Goal: Task Accomplishment & Management: Complete application form

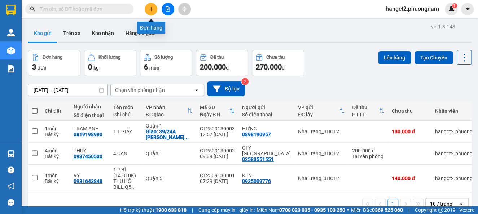
click at [151, 10] on icon "plus" at bounding box center [151, 8] width 5 height 5
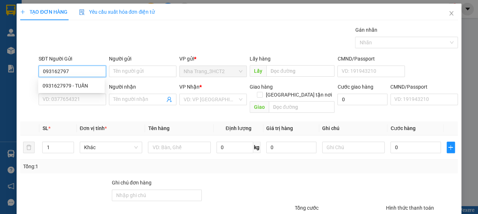
type input "0931627979"
click at [90, 87] on div "0931627979 - TUẤN" at bounding box center [72, 86] width 58 height 8
type input "TUẤN"
type input "0917768805"
type input "KHANG"
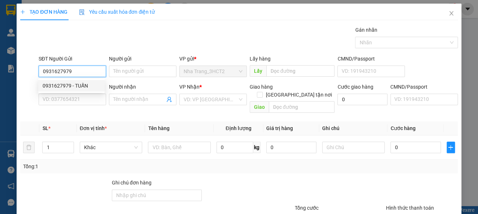
checkbox input "true"
type input "TÒA A [GEOGRAPHIC_DATA] , PHƯỜNG [GEOGRAPHIC_DATA], [GEOGRAPHIC_DATA] (GTN 50K)"
type input "50.000"
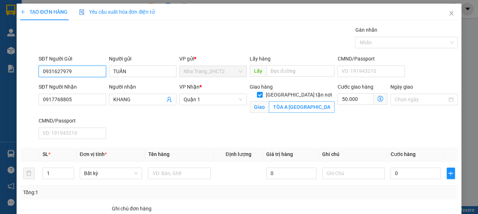
type input "0931627979"
click at [276, 101] on input "TÒA A [GEOGRAPHIC_DATA] , PHƯỜNG [GEOGRAPHIC_DATA], [GEOGRAPHIC_DATA] (GTN 50K)" at bounding box center [302, 107] width 66 height 12
click at [269, 101] on input "TÒA A [GEOGRAPHIC_DATA] , PHƯỜNG [GEOGRAPHIC_DATA], [GEOGRAPHIC_DATA] (GTN 50K)" at bounding box center [302, 107] width 66 height 12
click at [272, 101] on input "TÒA A [GEOGRAPHIC_DATA] , PHƯỜNG [GEOGRAPHIC_DATA], [GEOGRAPHIC_DATA] (GTN 50K)" at bounding box center [302, 107] width 66 height 12
click at [377, 99] on icon "dollar-circle" at bounding box center [380, 99] width 6 height 6
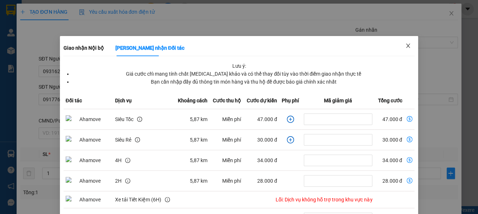
click at [407, 42] on span "Close" at bounding box center [408, 46] width 20 height 20
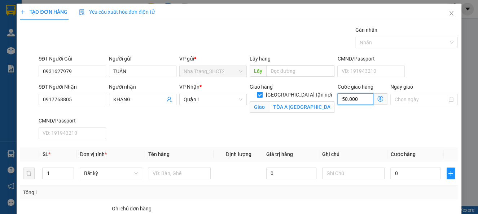
click at [351, 100] on input "50.000" at bounding box center [355, 99] width 36 height 12
type input "6"
type input "0"
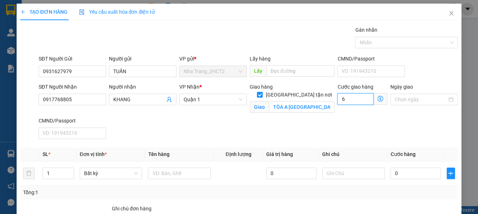
type input "0"
type input "7"
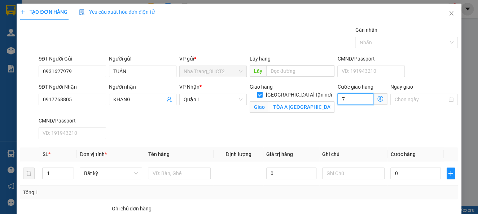
type input "70"
click at [281, 134] on div "SĐT Người Nhận 0917768805 Người nhận KHANG VP Nhận * [GEOGRAPHIC_DATA] tận nơi …" at bounding box center [248, 112] width 422 height 59
type input "70.000"
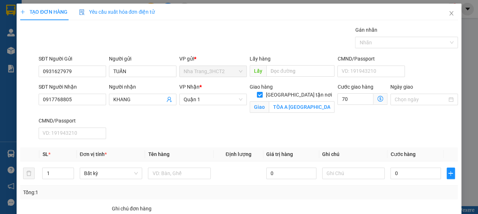
type input "70.000"
click at [377, 98] on icon "dollar-circle" at bounding box center [380, 99] width 6 height 6
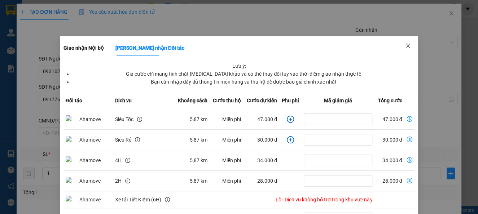
click at [406, 50] on span "Close" at bounding box center [408, 46] width 20 height 20
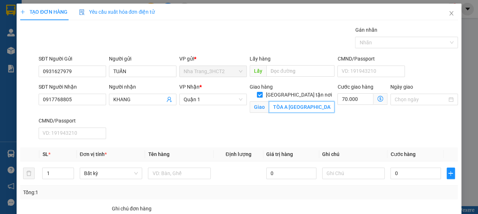
click at [299, 101] on input "TÒA A [GEOGRAPHIC_DATA] , PHƯỜNG [GEOGRAPHIC_DATA], [GEOGRAPHIC_DATA] (GTN 50K)" at bounding box center [302, 107] width 66 height 12
click at [291, 101] on input "TÒA A [GEOGRAPHIC_DATA] , PHƯỜNG [GEOGRAPHIC_DATA], [GEOGRAPHIC_DATA] (GTN 50K)" at bounding box center [302, 107] width 66 height 12
type input "TÒA A [GEOGRAPHIC_DATA] , PHƯỜNG [GEOGRAPHIC_DATA], [GEOGRAPHIC_DATA] (GTN 70K)"
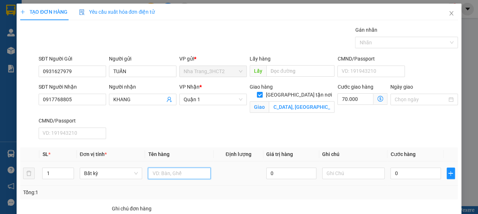
click at [163, 172] on input "text" at bounding box center [179, 174] width 63 height 12
type input "1 HỘP"
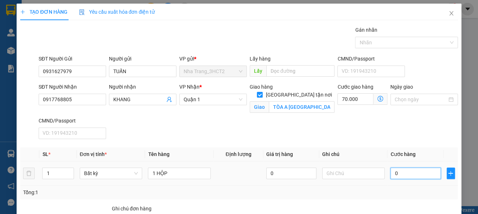
click at [395, 176] on input "0" at bounding box center [415, 174] width 50 height 12
type input "2"
type input "70.002"
type input "20"
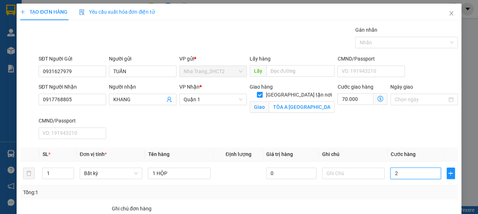
type input "70.020"
type input "20.000"
type input "90.000"
click at [342, 140] on div "SĐT Người Nhận 0917768805 Người nhận KHANG VP Nhận * Quận 1 Giao hàng [GEOGRAPH…" at bounding box center [248, 112] width 422 height 59
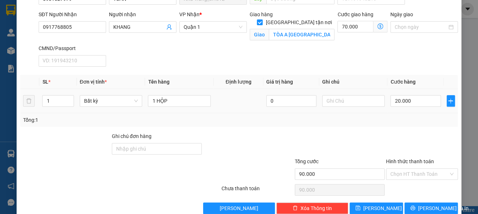
scroll to position [86, 0]
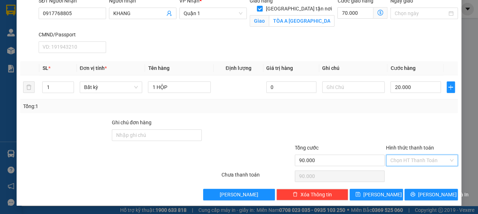
click at [416, 164] on input "Hình thức thanh toán" at bounding box center [419, 160] width 58 height 11
click at [407, 112] on div "Tại văn phòng" at bounding box center [416, 111] width 62 height 8
type input "0"
click at [419, 193] on span "[PERSON_NAME] và In" at bounding box center [443, 195] width 51 height 8
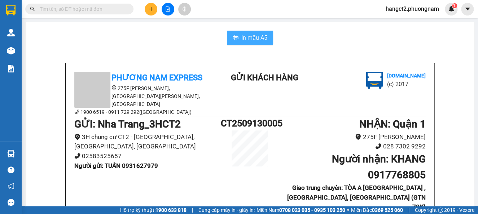
click at [236, 42] on button "In mẫu A5" at bounding box center [250, 38] width 46 height 14
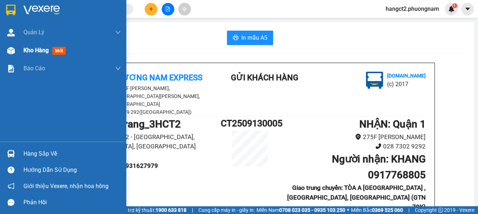
click at [30, 44] on div "Kho hàng mới" at bounding box center [71, 50] width 97 height 18
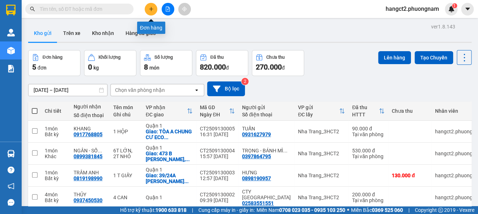
click at [149, 13] on button at bounding box center [151, 9] width 13 height 13
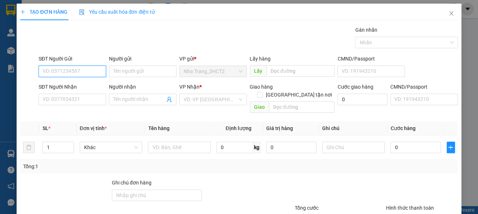
click at [73, 70] on input "SĐT Người Gửi" at bounding box center [72, 72] width 67 height 12
type input "0376070926"
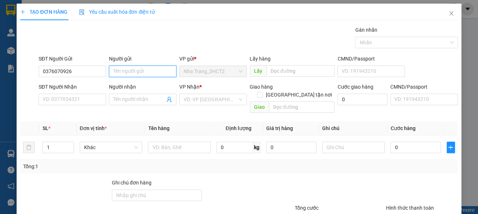
click at [132, 76] on input "Người gửi" at bounding box center [142, 72] width 67 height 12
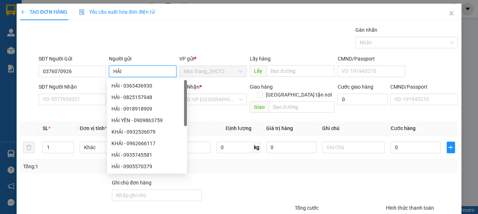
type input "HẢI"
click at [77, 64] on div "SĐT Người Gửi" at bounding box center [72, 60] width 67 height 11
click at [78, 69] on input "0376070926" at bounding box center [72, 72] width 67 height 12
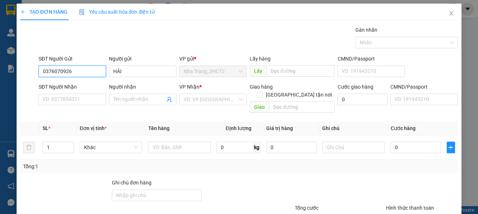
click at [78, 69] on input "0376070926" at bounding box center [72, 72] width 67 height 12
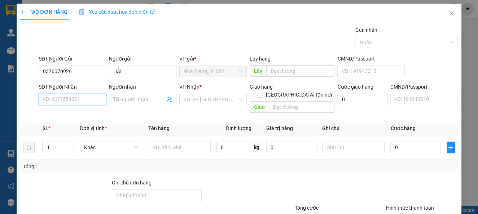
click at [59, 98] on input "SĐT Người Nhận" at bounding box center [72, 100] width 67 height 12
paste input "0376070926"
type input "0376070926"
click at [139, 96] on input "Người nhận" at bounding box center [139, 100] width 52 height 8
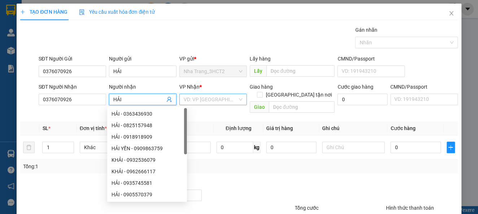
type input "HẢI"
click at [211, 104] on input "search" at bounding box center [211, 99] width 54 height 11
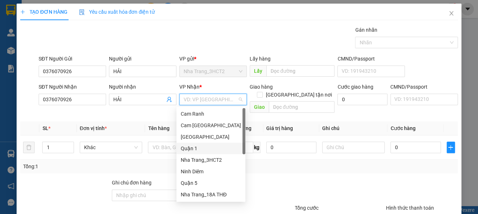
click at [183, 150] on div "Quận 1" at bounding box center [211, 149] width 60 height 8
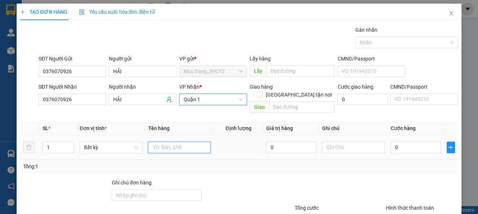
click at [157, 142] on input "text" at bounding box center [179, 148] width 63 height 12
type input "1"
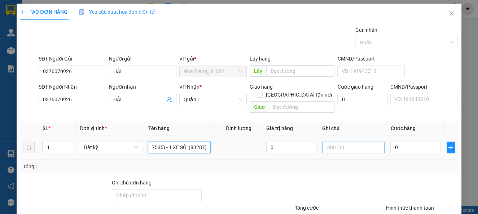
type input "1 XE SỐ (7535) - 1 XE SỐ (80287)"
click at [341, 142] on input "text" at bounding box center [353, 148] width 63 height 12
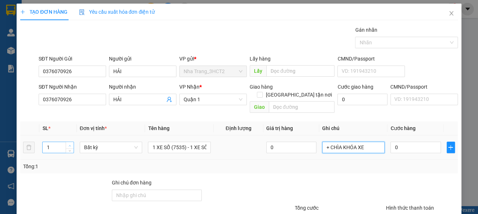
type input "+ CHÌA KHÓA XE"
type input "2"
click at [71, 142] on span "Increase Value" at bounding box center [70, 145] width 8 height 6
click at [413, 142] on input "0" at bounding box center [415, 148] width 50 height 12
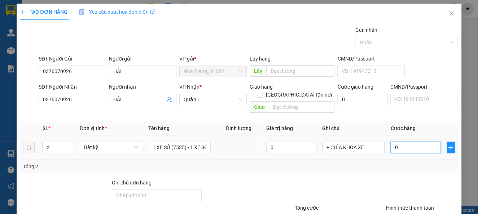
type input "5"
type input "50"
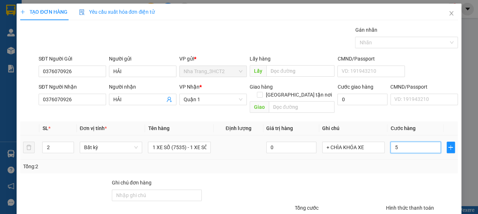
type input "50"
type input "500"
click at [179, 169] on div "Transit Pickup Surcharge Ids Transit Deliver Surcharge Ids Transit Deliver Surc…" at bounding box center [238, 143] width 437 height 235
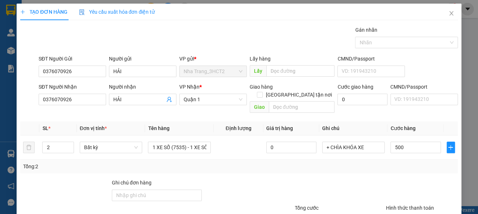
type input "500.000"
click at [83, 76] on input "0376070926" at bounding box center [72, 72] width 67 height 12
click at [451, 179] on div at bounding box center [421, 191] width 73 height 25
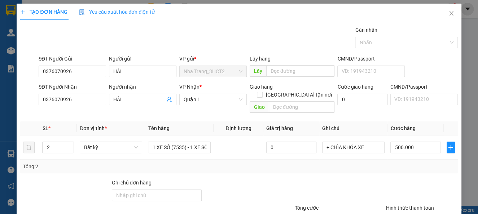
scroll to position [52, 0]
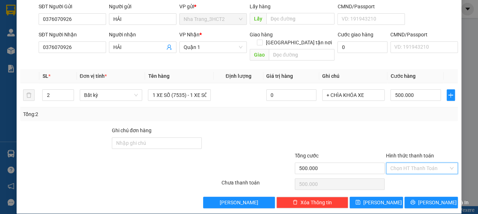
click at [415, 163] on input "Hình thức thanh toán" at bounding box center [419, 168] width 58 height 11
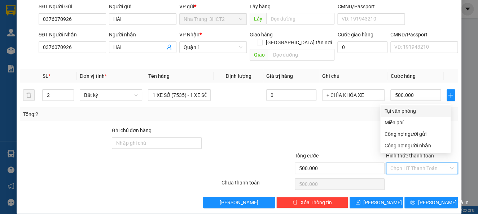
click at [390, 110] on div "Tại văn phòng" at bounding box center [416, 111] width 62 height 8
type input "0"
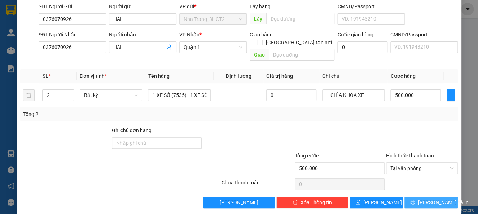
click at [414, 200] on icon "printer" at bounding box center [412, 202] width 5 height 5
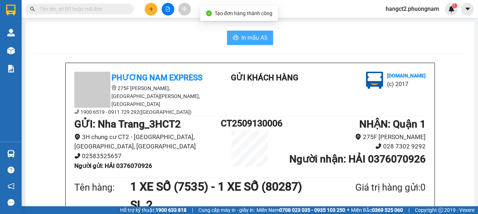
click at [241, 34] on span "In mẫu A5" at bounding box center [254, 37] width 26 height 9
click at [150, 12] on button at bounding box center [151, 9] width 13 height 13
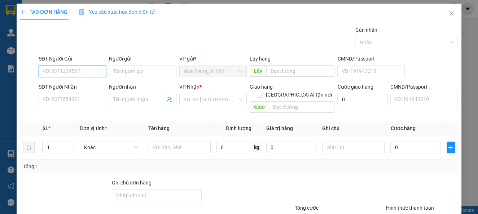
paste input "0376070926"
type input "0376070926"
click at [93, 84] on div "0376070926 - HẢI" at bounding box center [72, 86] width 58 height 8
type input "HẢI"
type input "0376070926"
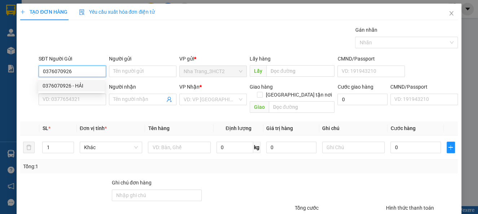
type input "HẢI"
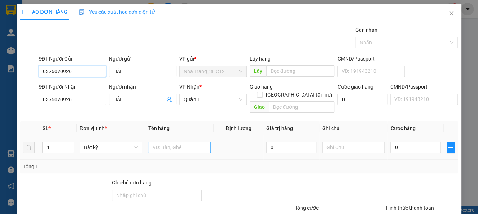
type input "0376070926"
click at [159, 142] on input "text" at bounding box center [179, 148] width 63 height 12
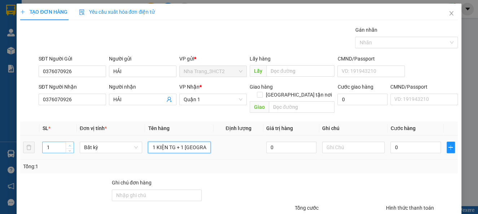
type input "1 KIỆN TG + 1 [GEOGRAPHIC_DATA]"
type input "2"
click at [66, 142] on span "Increase Value" at bounding box center [70, 145] width 8 height 6
click at [394, 142] on input "0" at bounding box center [415, 148] width 50 height 12
drag, startPoint x: 275, startPoint y: 168, endPoint x: 280, endPoint y: 164, distance: 6.4
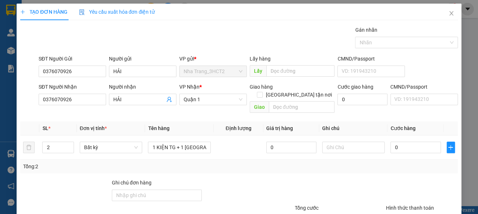
click at [276, 167] on div "Transit Pickup Surcharge Ids Transit Deliver Surcharge Ids Transit Deliver Surc…" at bounding box center [238, 143] width 437 height 235
click at [333, 142] on input "text" at bounding box center [353, 148] width 63 height 12
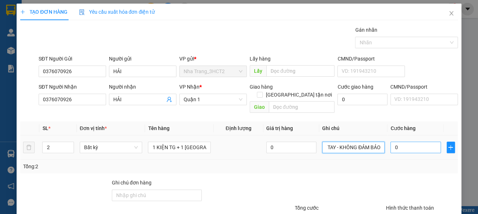
type input "HÀNG NHẸ TAY - KHÔNG ĐẢM BẢO"
type input "1"
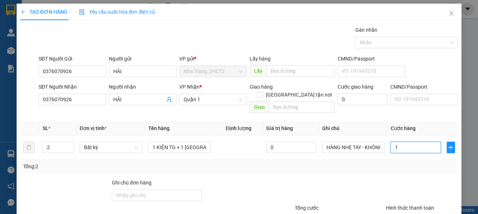
type input "10"
type input "100"
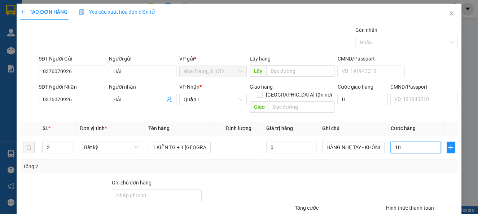
type input "100"
type input "100.000"
click at [302, 163] on div "Tổng: 2" at bounding box center [239, 167] width 432 height 8
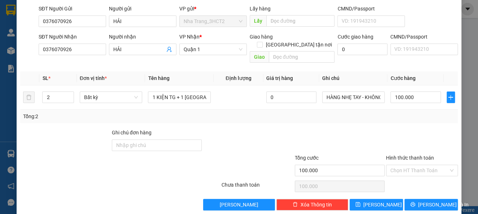
scroll to position [52, 0]
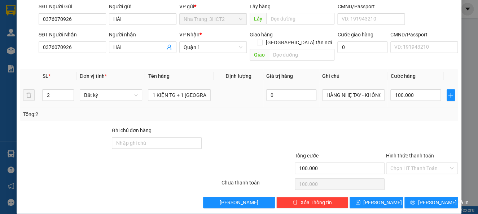
click at [422, 88] on div "100.000" at bounding box center [415, 95] width 50 height 14
click at [404, 89] on input "100.000" at bounding box center [415, 95] width 50 height 12
type input "1"
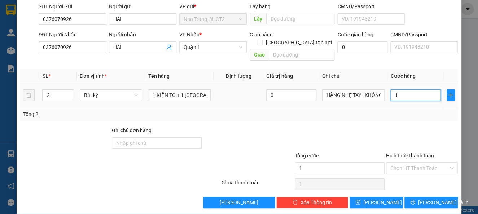
type input "12"
type input "120"
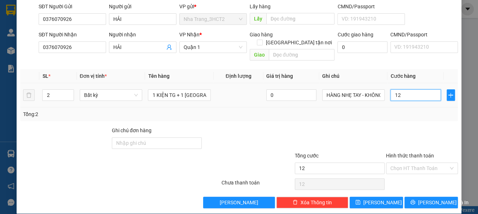
type input "120"
type input "120.000"
click at [350, 137] on div at bounding box center [339, 139] width 91 height 25
click at [421, 153] on div "Hình thức thanh toán Chọn HT Thanh Toán" at bounding box center [422, 164] width 72 height 25
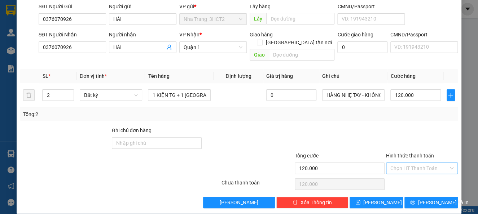
click at [414, 163] on input "Hình thức thanh toán" at bounding box center [419, 168] width 58 height 11
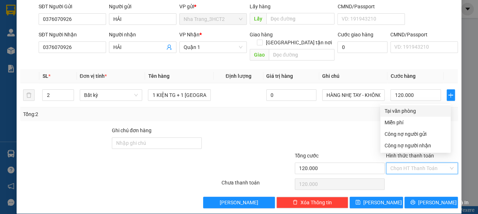
click at [406, 109] on div "Tại văn phòng" at bounding box center [416, 111] width 62 height 8
type input "0"
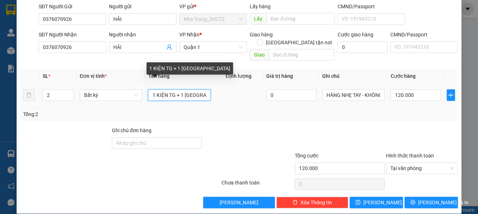
drag, startPoint x: 172, startPoint y: 87, endPoint x: 272, endPoint y: 100, distance: 100.8
click at [175, 89] on input "1 KIỆN TG + 1 [GEOGRAPHIC_DATA]" at bounding box center [179, 95] width 63 height 12
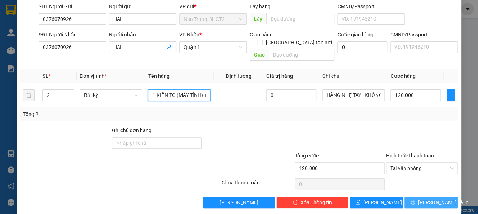
type input "1 KIỆN TG (MÁY TÍNH) + 1 TX"
click at [426, 199] on span "[PERSON_NAME] và In" at bounding box center [443, 203] width 51 height 8
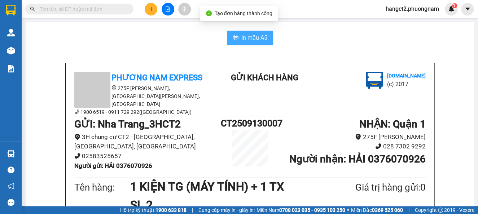
click at [243, 34] on span "In mẫu A5" at bounding box center [254, 37] width 26 height 9
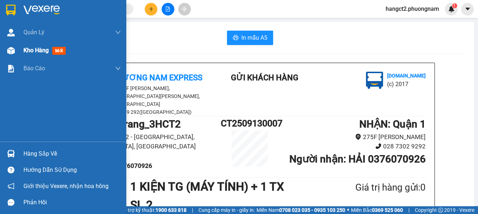
click at [40, 49] on span "Kho hàng" at bounding box center [35, 50] width 25 height 7
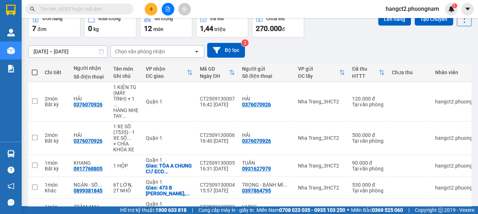
scroll to position [48, 0]
